Goal: Find specific page/section: Find specific page/section

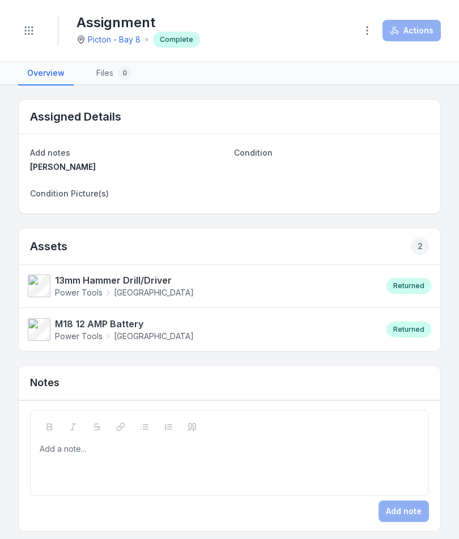
click at [32, 25] on icon "Toggle navigation" at bounding box center [28, 30] width 11 height 11
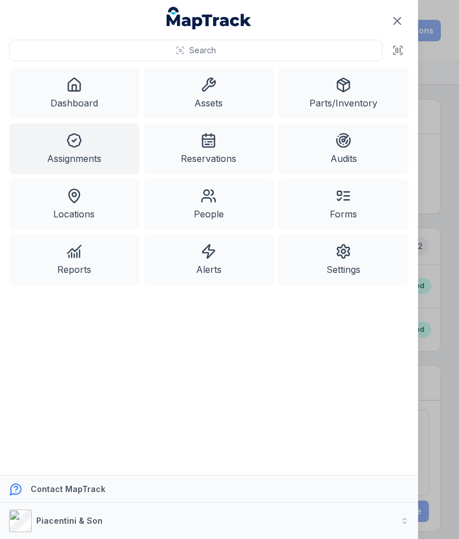
click at [210, 97] on link "Assets" at bounding box center [209, 93] width 130 height 51
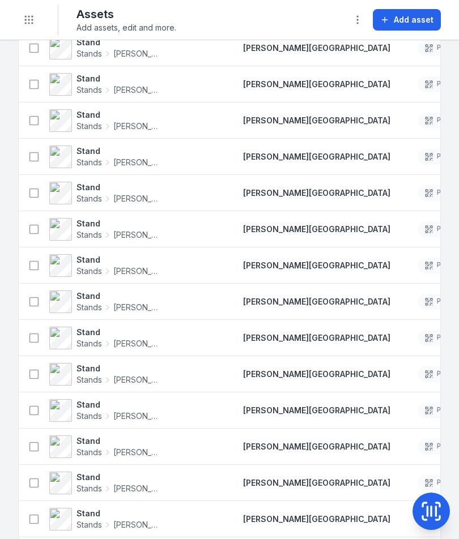
scroll to position [739, 0]
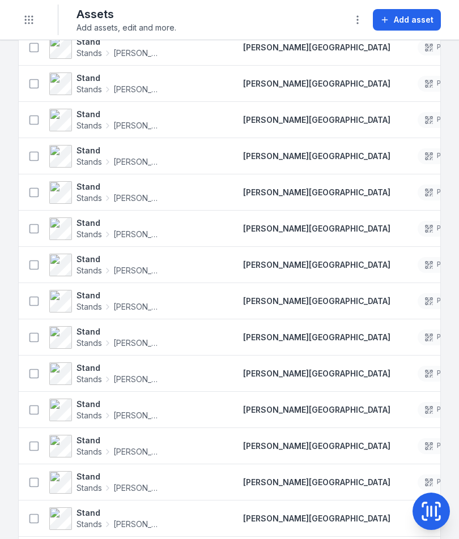
click at [417, 369] on div "PS-0653" at bounding box center [444, 374] width 54 height 16
click at [366, 301] on div "[PERSON_NAME][GEOGRAPHIC_DATA]" at bounding box center [316, 301] width 174 height 20
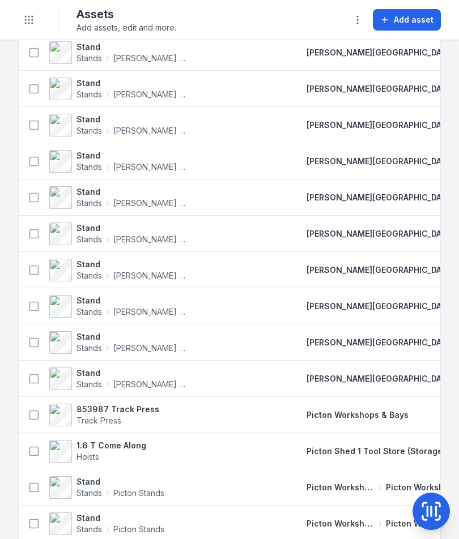
scroll to position [1389, 0]
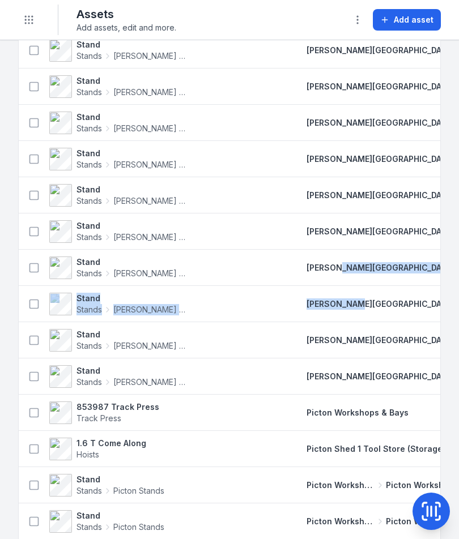
click at [330, 391] on td "[PERSON_NAME][GEOGRAPHIC_DATA]" at bounding box center [380, 377] width 174 height 36
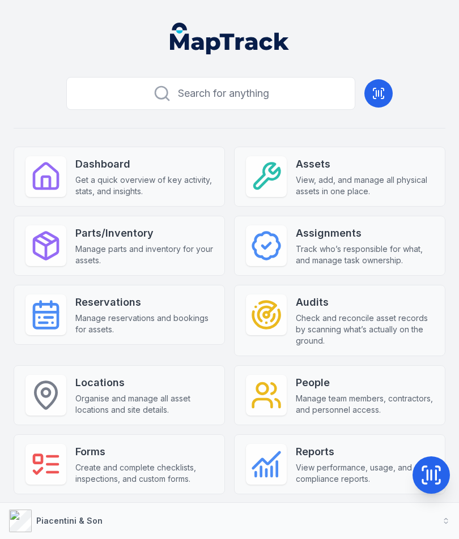
click at [340, 173] on div "Assets View, add, and manage all physical assets in one place." at bounding box center [365, 176] width 138 height 41
